Goal: Information Seeking & Learning: Learn about a topic

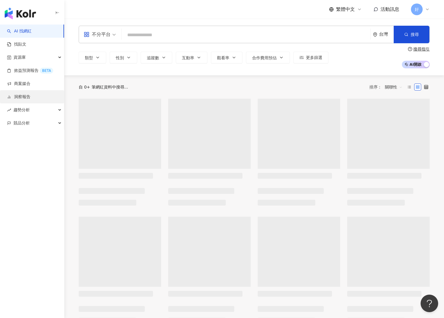
click at [30, 97] on link "洞察報告" at bounding box center [18, 97] width 23 height 6
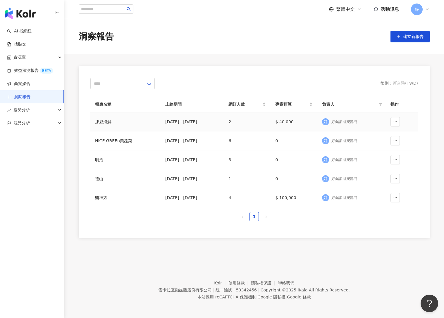
click at [117, 128] on td "挪威海鮮" at bounding box center [125, 122] width 70 height 19
click at [105, 122] on div "挪威海鮮" at bounding box center [125, 122] width 61 height 6
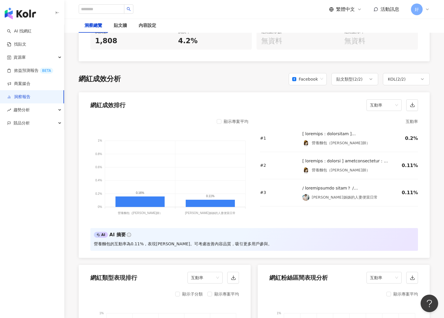
scroll to position [425, 0]
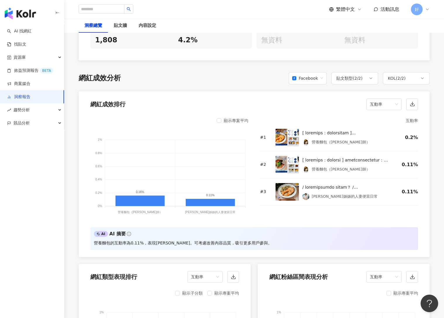
click at [222, 123] on div "顯示專案平均" at bounding box center [233, 120] width 32 height 7
click at [221, 121] on div "顯示專案平均" at bounding box center [233, 120] width 32 height 7
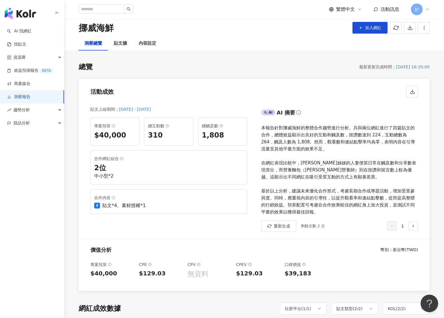
scroll to position [0, 0]
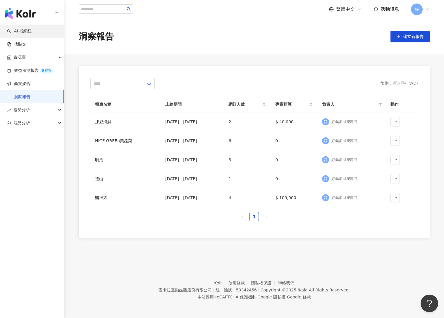
click at [32, 31] on link "AI 找網紅" at bounding box center [19, 31] width 25 height 6
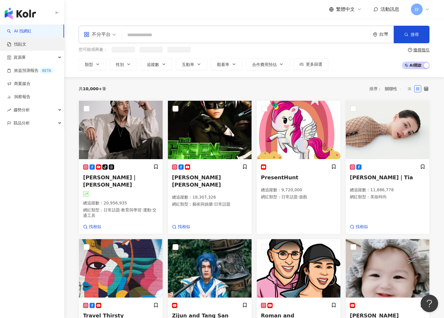
click at [26, 45] on link "找貼文" at bounding box center [16, 45] width 19 height 6
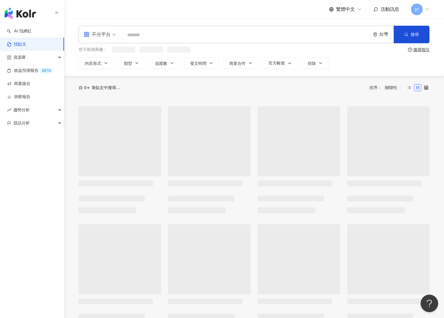
click at [151, 34] on input "search" at bounding box center [246, 35] width 244 height 13
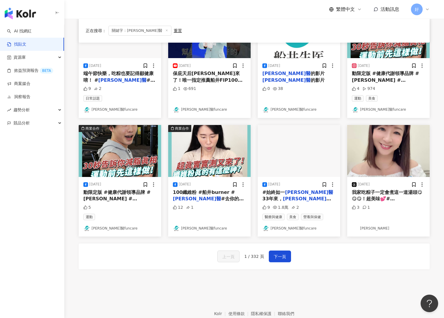
scroll to position [240, 0]
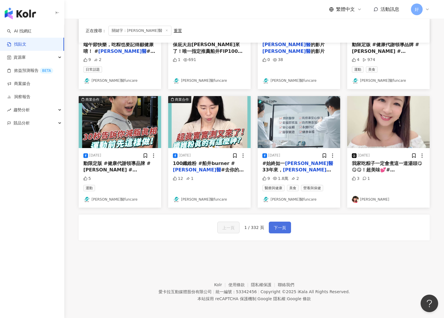
click at [278, 228] on span "下一頁" at bounding box center [280, 228] width 12 height 7
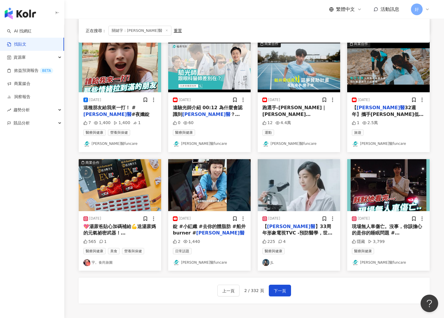
scroll to position [179, 0]
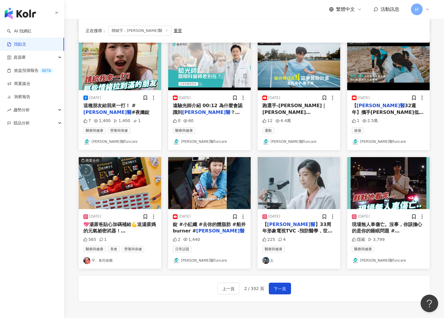
click at [300, 184] on img "button" at bounding box center [299, 183] width 82 height 52
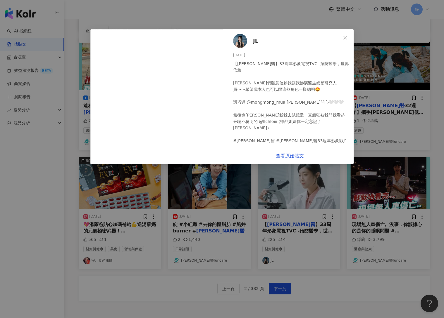
click at [294, 152] on div "查看原始貼文" at bounding box center [289, 156] width 127 height 17
click at [295, 154] on link "查看原始貼文" at bounding box center [290, 156] width 28 height 6
click at [346, 36] on icon "close" at bounding box center [345, 37] width 5 height 5
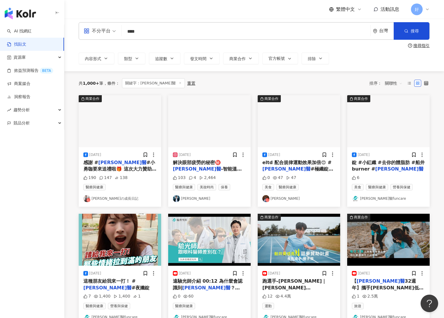
scroll to position [1, 0]
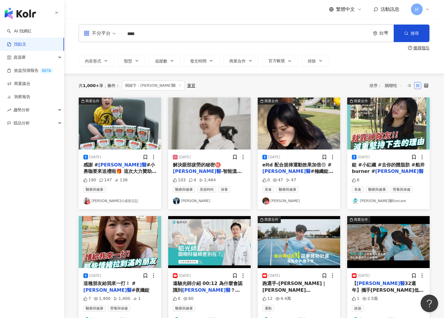
click at [195, 37] on input "****" at bounding box center [246, 33] width 244 height 13
click at [136, 33] on input "****" at bounding box center [246, 33] width 244 height 13
type input "****"
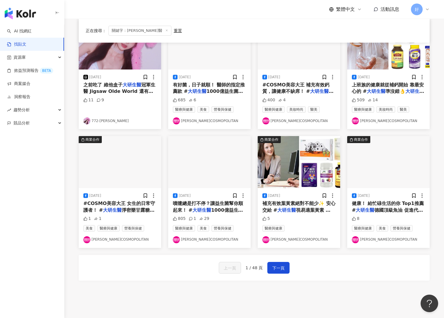
scroll to position [243, 0]
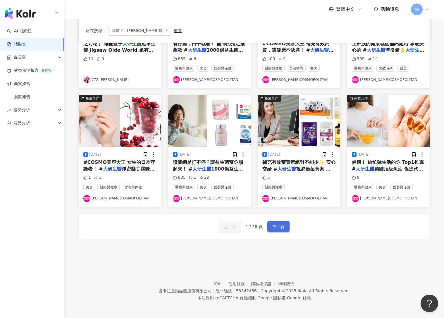
click at [276, 226] on span "下一頁" at bounding box center [278, 227] width 12 height 7
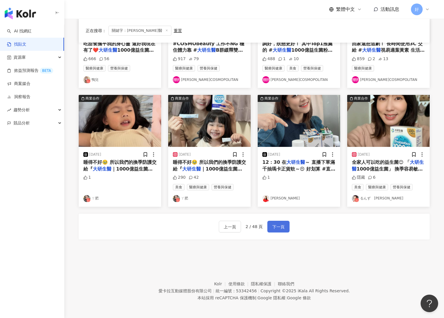
click at [280, 224] on span "下一頁" at bounding box center [278, 227] width 12 height 7
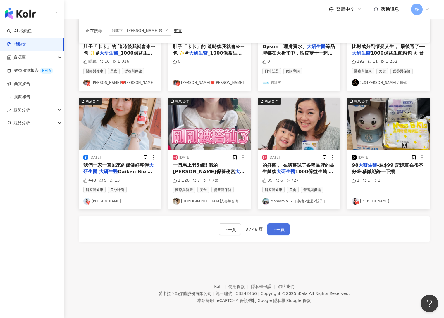
click at [278, 226] on span "下一頁" at bounding box center [278, 229] width 12 height 7
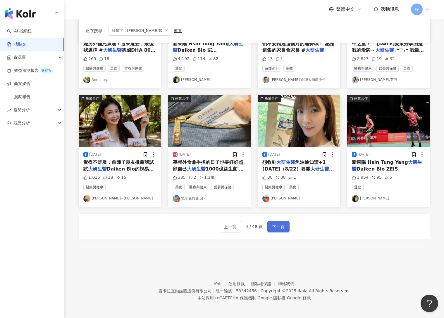
click at [280, 227] on span "下一頁" at bounding box center [278, 227] width 12 height 7
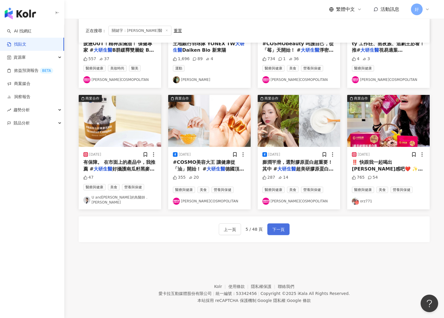
click at [279, 230] on button "下一頁" at bounding box center [278, 230] width 22 height 12
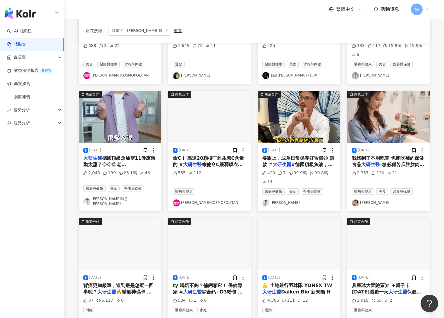
scroll to position [260, 0]
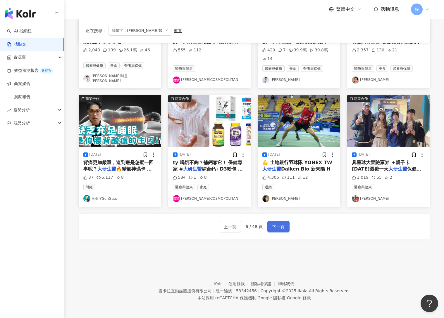
click at [285, 226] on button "下一頁" at bounding box center [278, 227] width 22 height 12
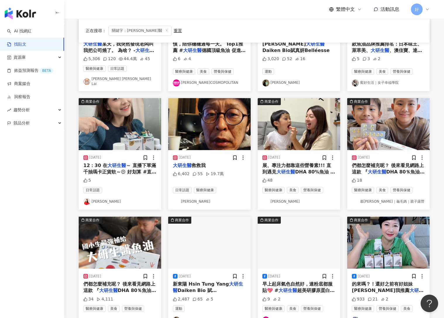
scroll to position [243, 0]
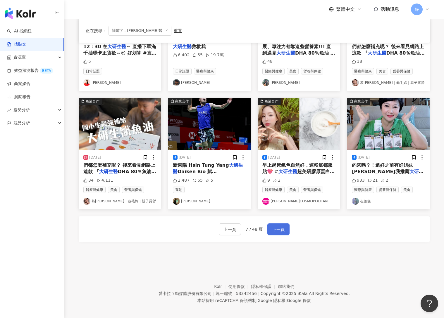
click at [282, 227] on span "下一頁" at bounding box center [278, 229] width 12 height 7
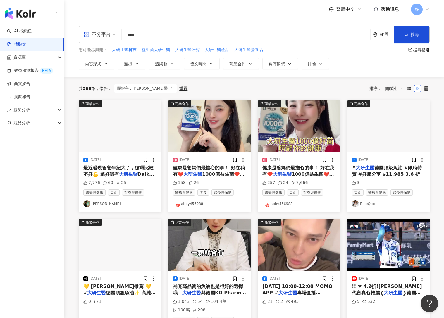
scroll to position [252, 0]
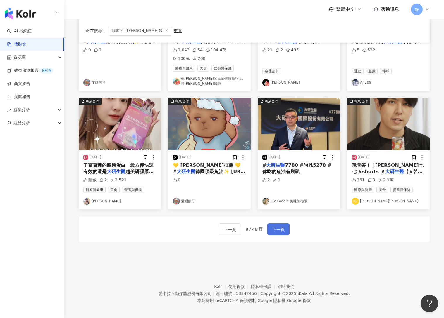
click at [284, 224] on button "下一頁" at bounding box center [278, 230] width 22 height 12
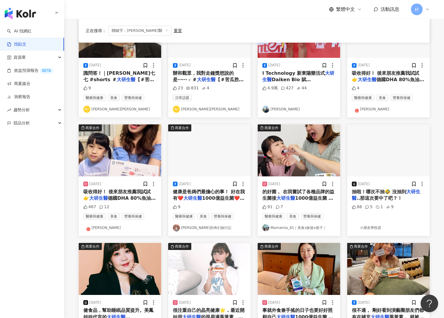
scroll to position [243, 0]
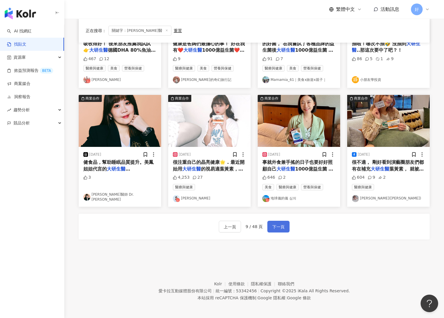
click at [282, 222] on button "下一頁" at bounding box center [278, 227] width 22 height 12
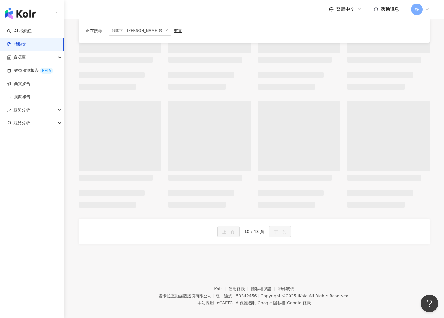
scroll to position [0, 0]
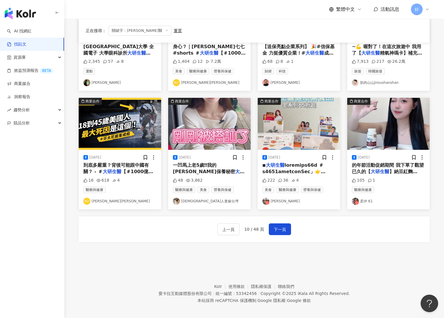
click at [267, 230] on div "上一頁 10 / 48 頁 下一頁" at bounding box center [254, 230] width 74 height 12
click at [275, 226] on span "下一頁" at bounding box center [280, 229] width 12 height 7
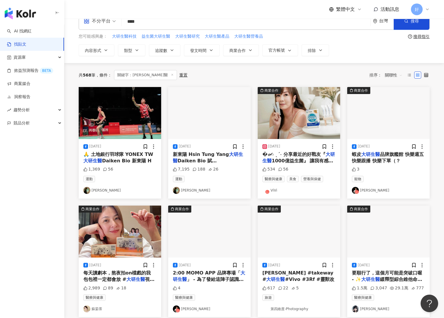
scroll to position [243, 0]
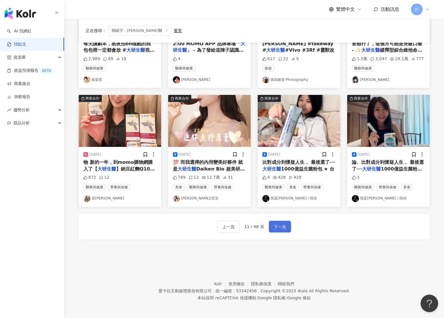
click at [275, 225] on span "下一頁" at bounding box center [280, 227] width 12 height 7
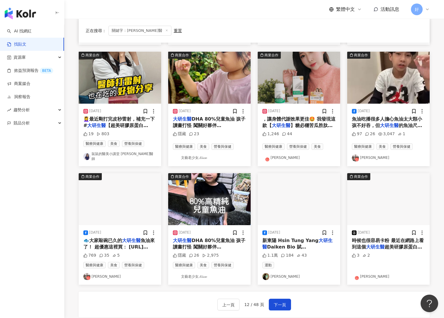
scroll to position [252, 0]
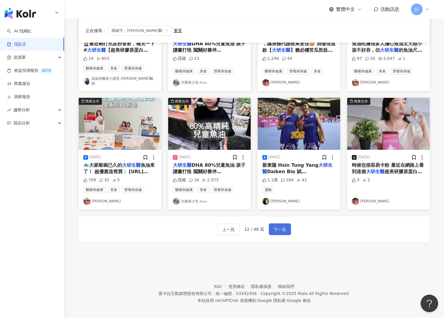
click at [277, 228] on span "下一頁" at bounding box center [280, 229] width 12 height 7
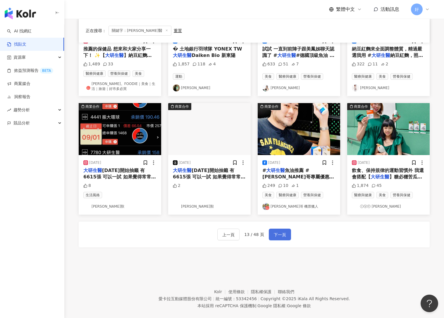
scroll to position [241, 0]
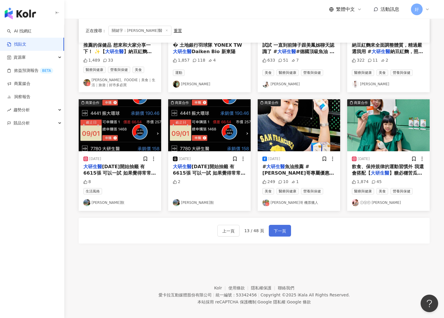
click at [278, 230] on span "下一頁" at bounding box center [280, 231] width 12 height 7
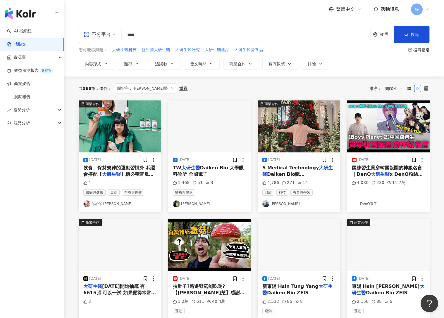
scroll to position [243, 0]
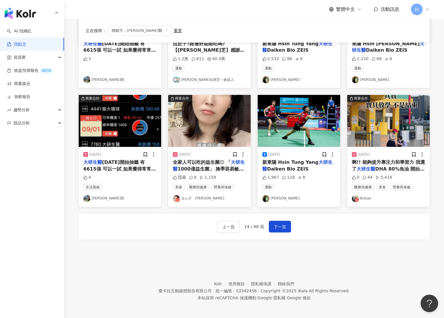
click at [278, 224] on span "下一頁" at bounding box center [280, 227] width 12 height 7
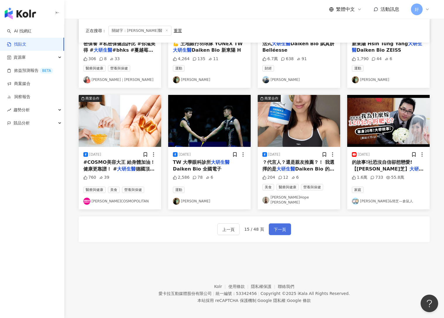
click at [284, 228] on span "下一頁" at bounding box center [280, 229] width 12 height 7
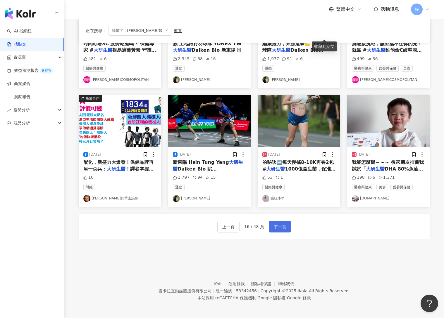
click at [272, 231] on button "下一頁" at bounding box center [280, 227] width 22 height 12
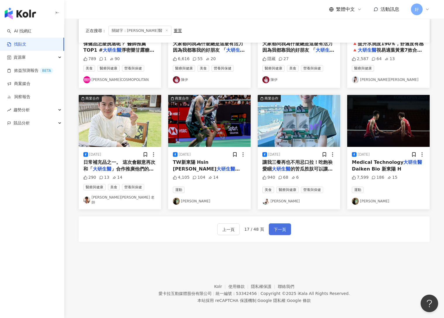
click at [273, 232] on button "下一頁" at bounding box center [280, 230] width 22 height 12
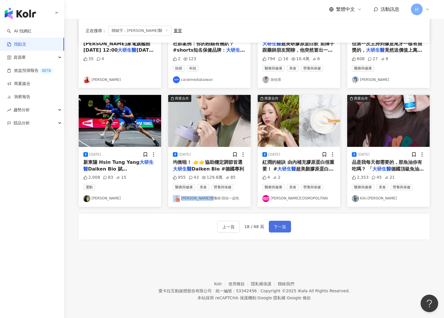
click at [284, 225] on span "下一頁" at bounding box center [280, 227] width 12 height 7
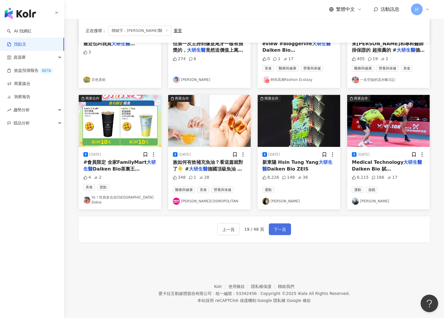
click at [285, 227] on button "下一頁" at bounding box center [280, 230] width 22 height 12
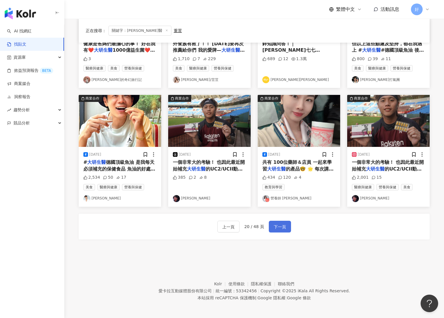
click at [285, 225] on button "下一頁" at bounding box center [280, 227] width 22 height 12
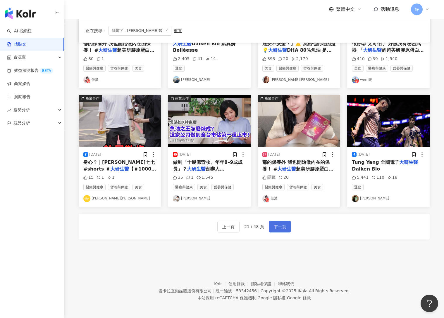
click at [283, 228] on span "下一頁" at bounding box center [280, 227] width 12 height 7
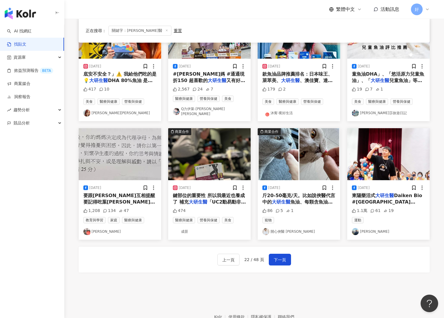
scroll to position [213, 0]
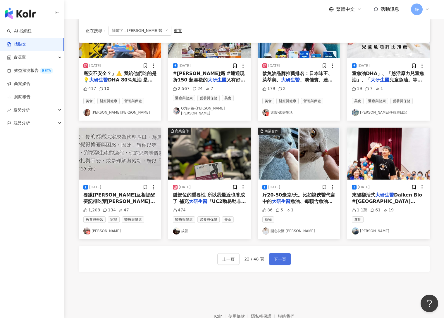
click at [283, 257] on span "下一頁" at bounding box center [280, 259] width 12 height 7
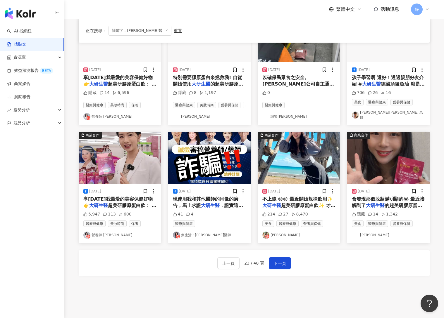
scroll to position [206, 0]
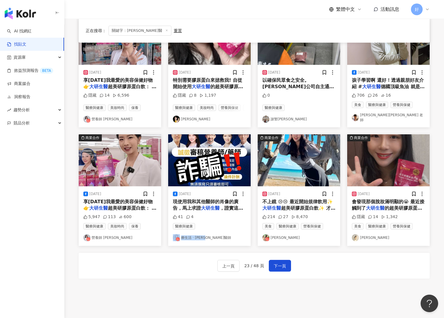
click at [215, 163] on img "button" at bounding box center [209, 160] width 82 height 52
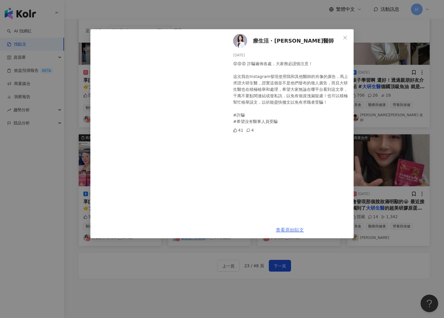
click at [289, 229] on link "查看原始貼文" at bounding box center [290, 230] width 28 height 6
click at [353, 15] on div "療生活 ‧ [PERSON_NAME]醫師 [DATE] 😡😡😡 詐騙遍佈各處，大家務必謹慎注意！ 這次我在Instagram發現使用我和其他醫師的肖像的廣告…" at bounding box center [222, 159] width 444 height 318
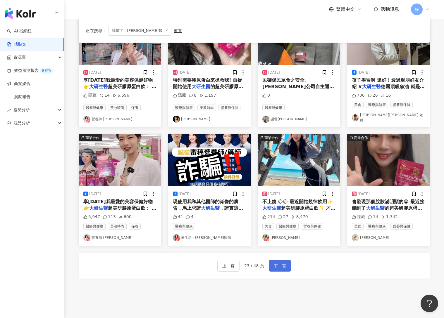
click at [282, 263] on span "下一頁" at bounding box center [280, 266] width 12 height 7
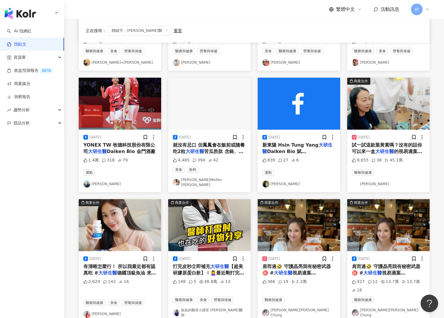
scroll to position [231, 0]
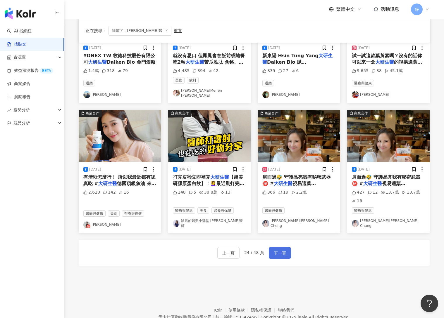
click at [284, 250] on span "下一頁" at bounding box center [280, 253] width 12 height 7
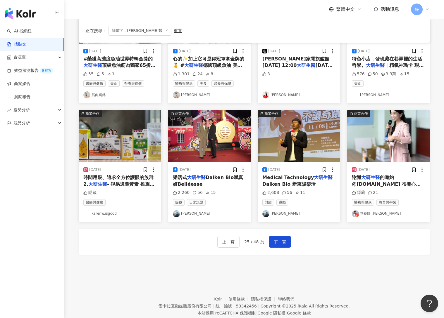
scroll to position [222, 0]
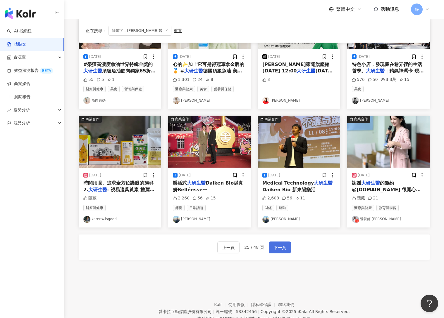
click at [281, 248] on span "下一頁" at bounding box center [280, 247] width 12 height 7
